Goal: Information Seeking & Learning: Learn about a topic

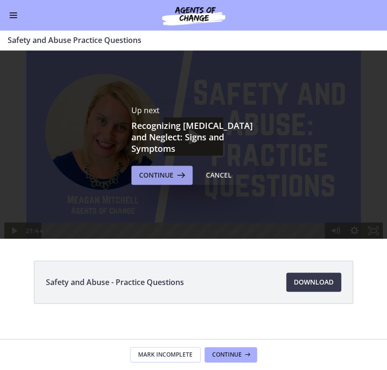
click at [159, 170] on span "Continue" at bounding box center [156, 175] width 34 height 11
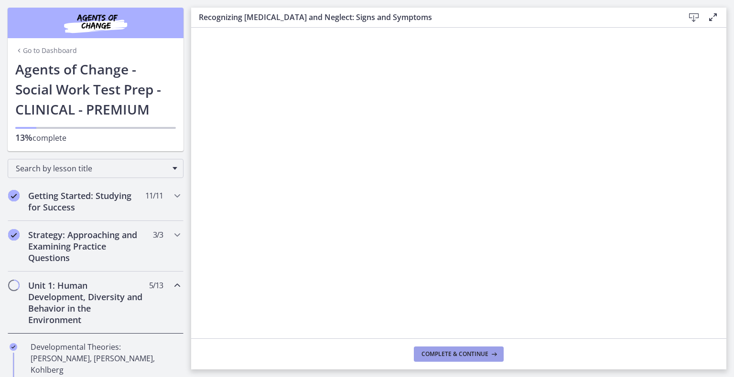
click at [387, 350] on button "Complete & continue" at bounding box center [459, 354] width 90 height 15
click at [387, 358] on span "Complete & continue" at bounding box center [454, 355] width 67 height 8
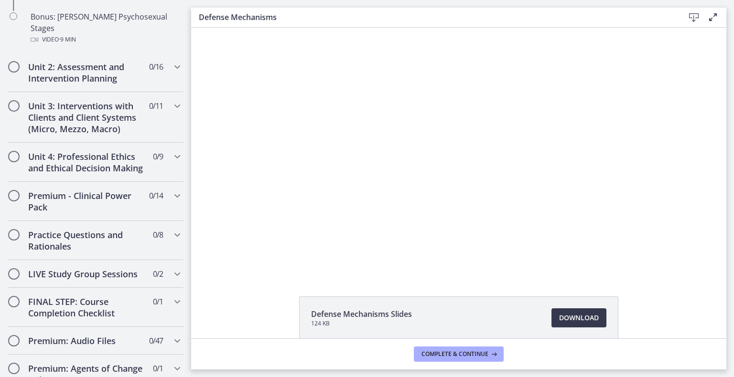
scroll to position [768, 0]
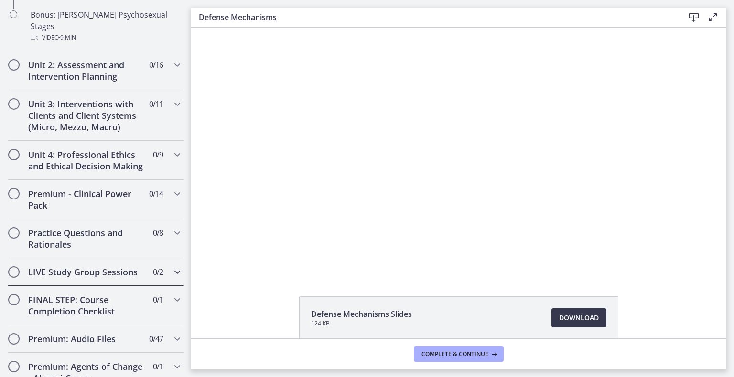
click at [172, 273] on icon "Chapters" at bounding box center [177, 272] width 11 height 11
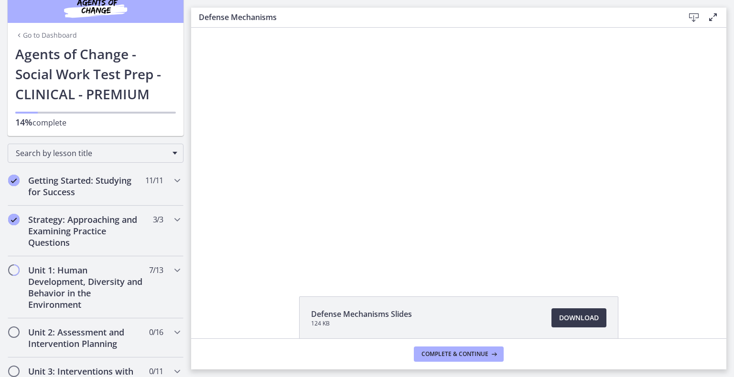
scroll to position [13, 0]
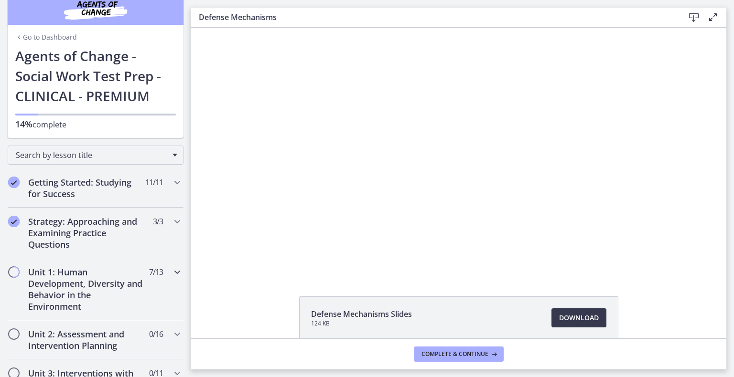
click at [172, 274] on icon "Chapters" at bounding box center [177, 272] width 11 height 11
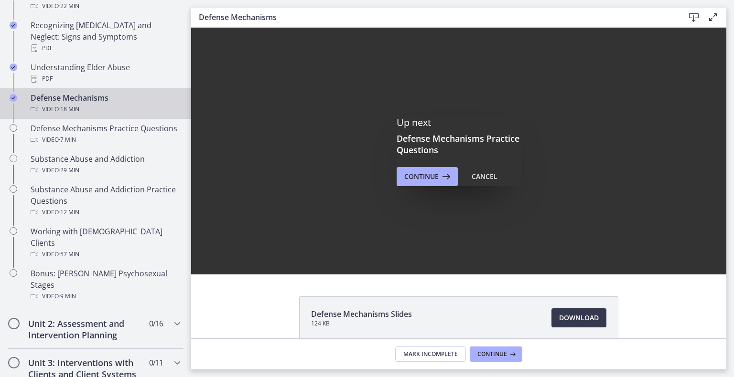
scroll to position [0, 0]
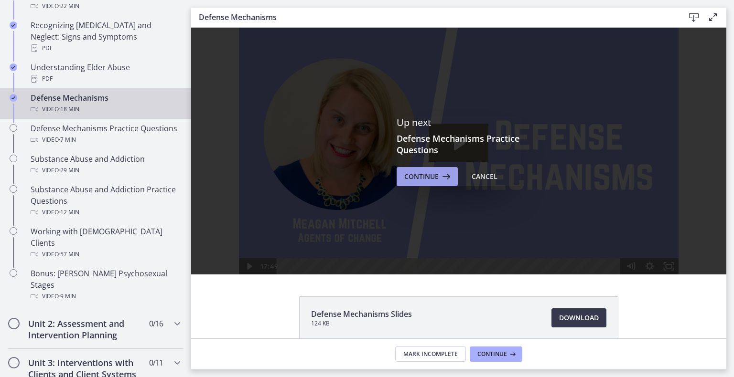
click at [387, 177] on icon at bounding box center [445, 176] width 13 height 11
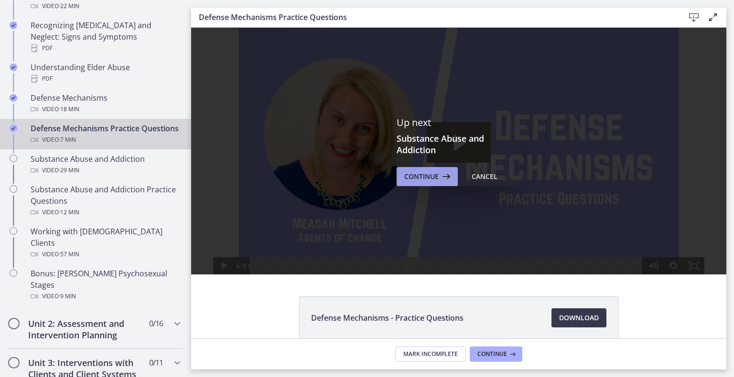
click at [387, 172] on span "Continue" at bounding box center [421, 176] width 34 height 11
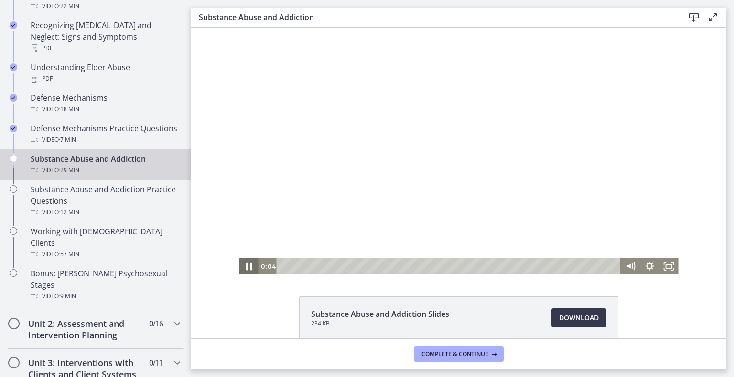
click at [247, 265] on icon "Pause" at bounding box center [249, 267] width 6 height 8
